Goal: Find specific page/section: Find specific page/section

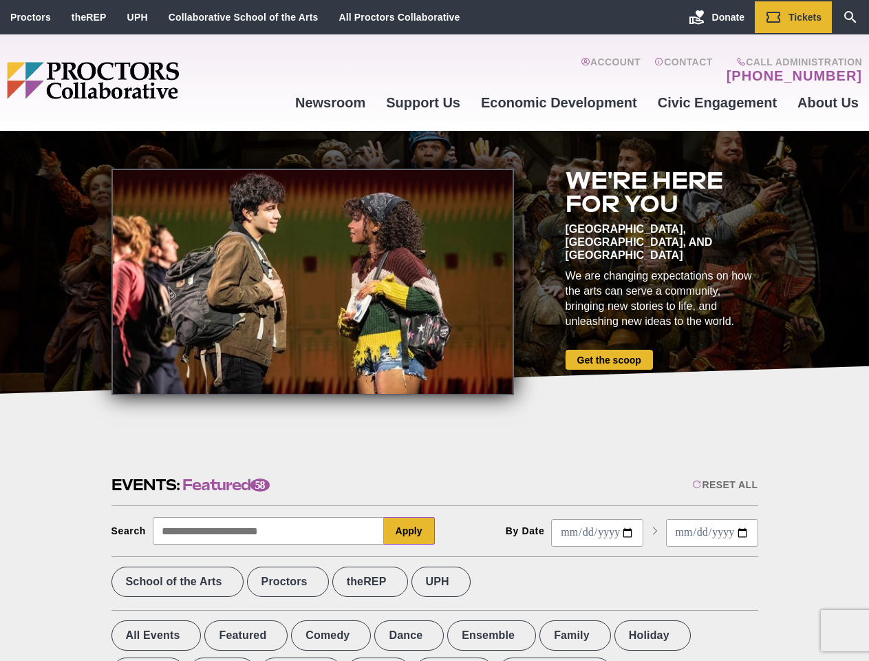
click at [434, 330] on div at bounding box center [313, 282] width 403 height 226
click at [724, 485] on div "Reset All" at bounding box center [724, 484] width 65 height 11
click at [410, 531] on button "Apply" at bounding box center [409, 531] width 51 height 28
